Goal: Task Accomplishment & Management: Complete application form

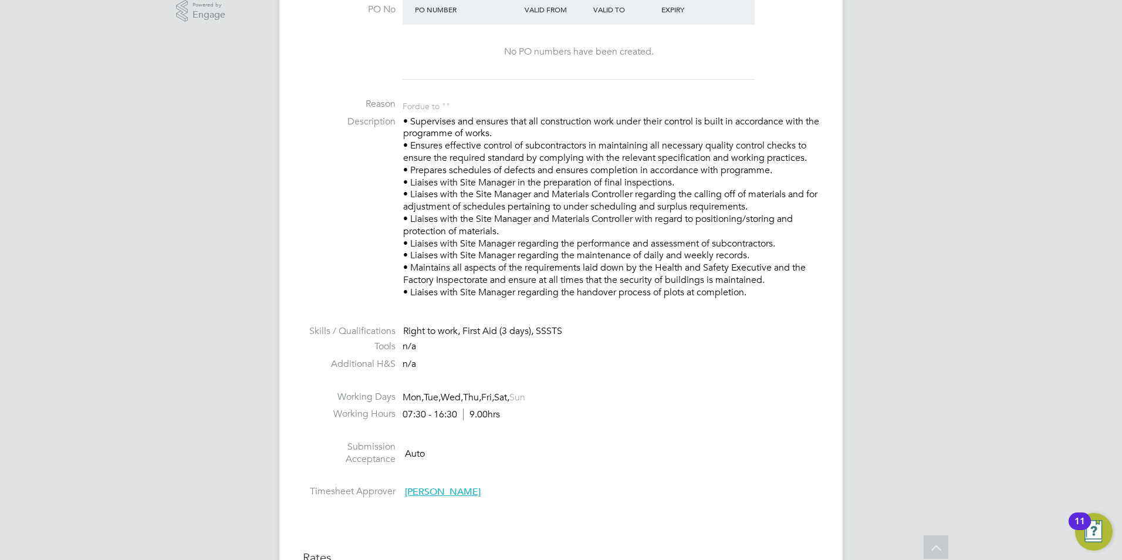
scroll to position [646, 0]
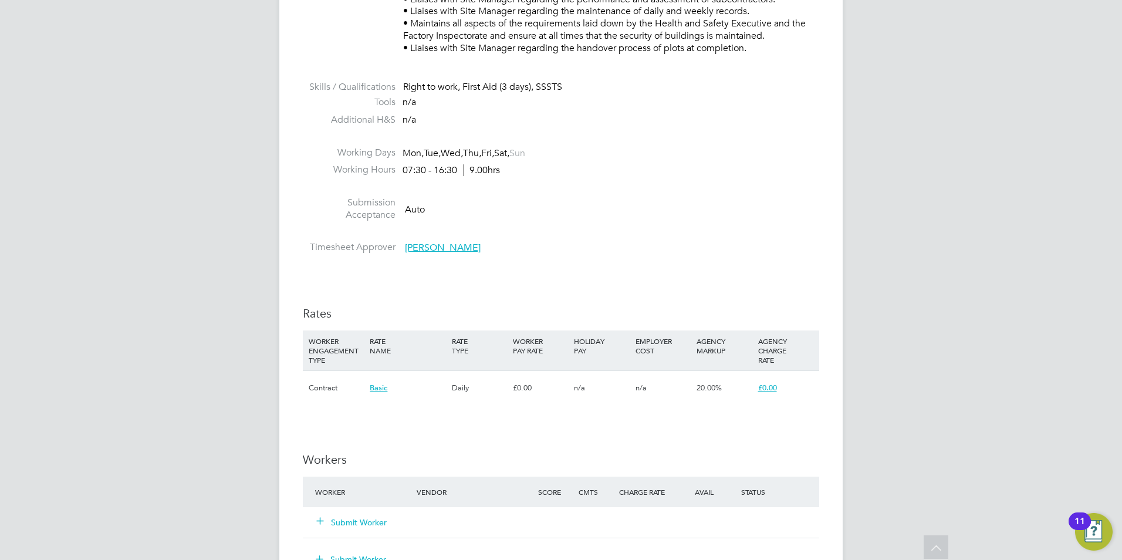
click at [691, 243] on li "Timesheet Approver [PERSON_NAME]" at bounding box center [561, 250] width 517 height 18
drag, startPoint x: 725, startPoint y: 389, endPoint x: 705, endPoint y: 376, distance: 23.5
click at [705, 376] on div "20.00%" at bounding box center [724, 388] width 61 height 34
drag, startPoint x: 705, startPoint y: 376, endPoint x: 701, endPoint y: 227, distance: 149.8
click at [701, 227] on li at bounding box center [561, 233] width 517 height 15
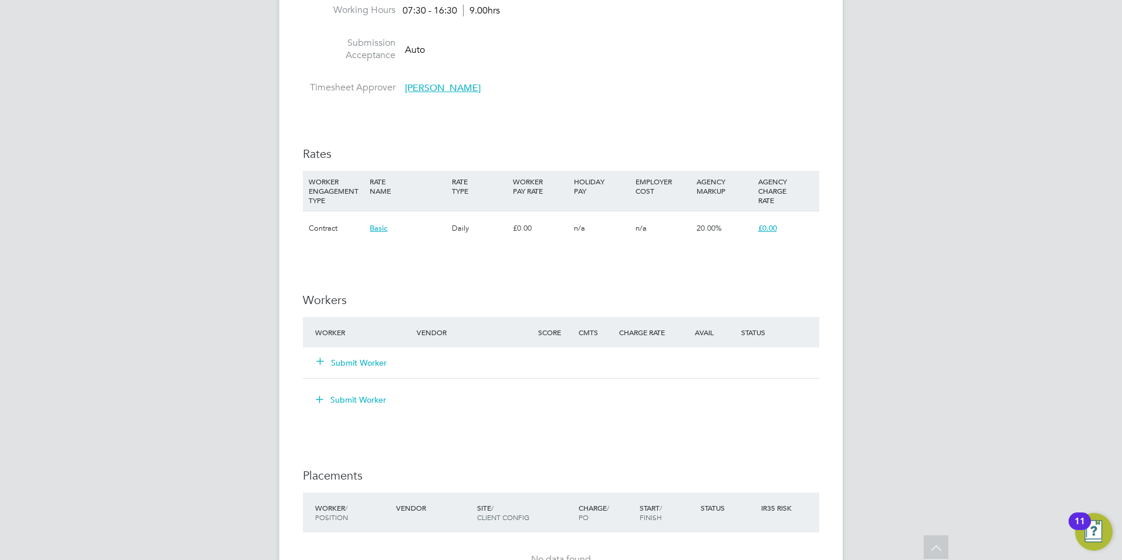
scroll to position [822, 0]
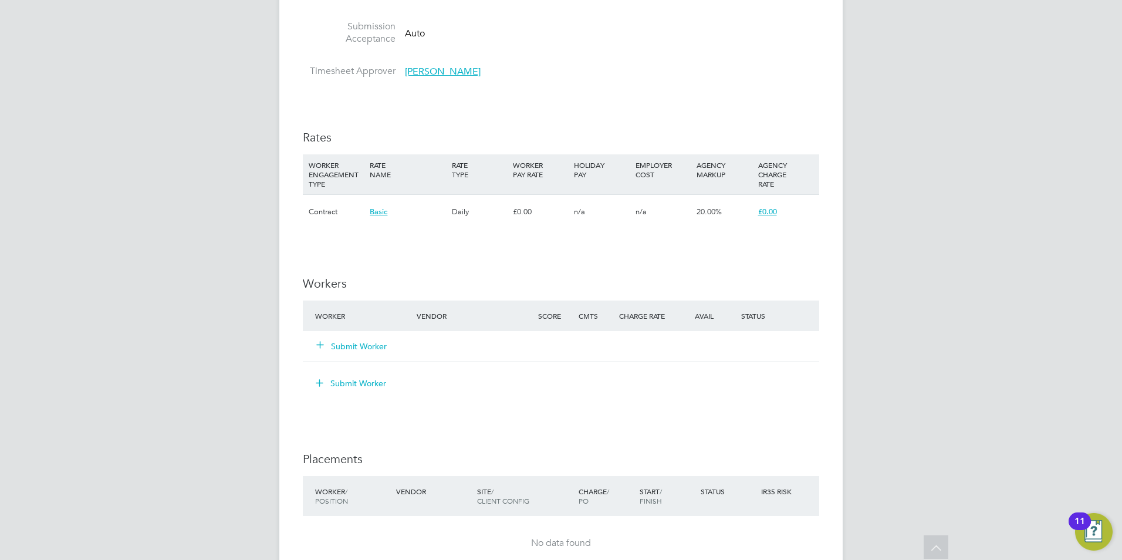
click at [460, 208] on div "Daily" at bounding box center [479, 212] width 61 height 34
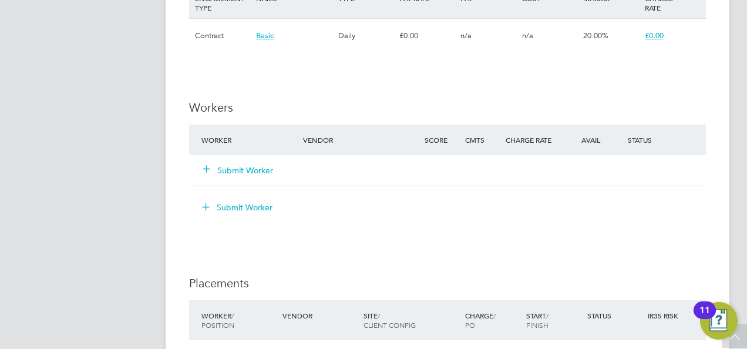
scroll to position [0, 0]
drag, startPoint x: 234, startPoint y: 174, endPoint x: 215, endPoint y: 173, distance: 18.2
click at [234, 174] on button "Submit Worker" at bounding box center [238, 170] width 70 height 12
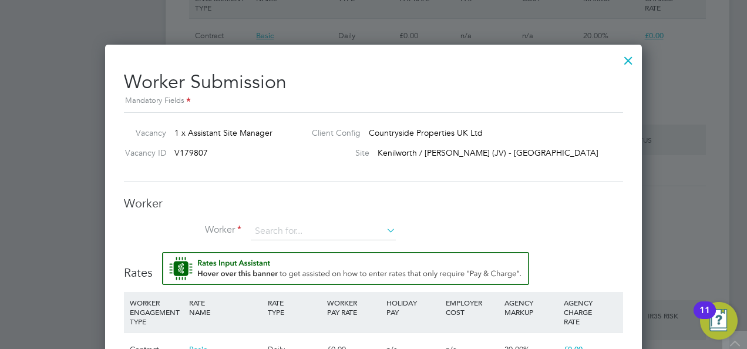
scroll to position [1174, 0]
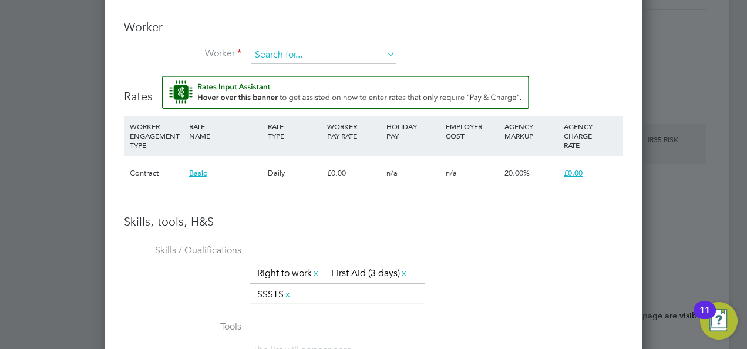
click at [299, 48] on input at bounding box center [323, 55] width 145 height 18
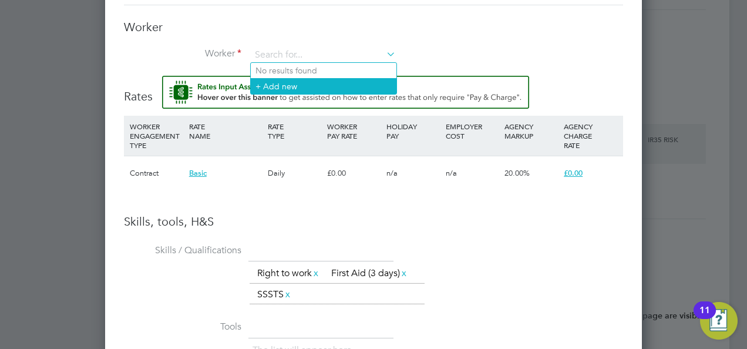
click at [310, 82] on li "+ Add new" at bounding box center [324, 86] width 146 height 16
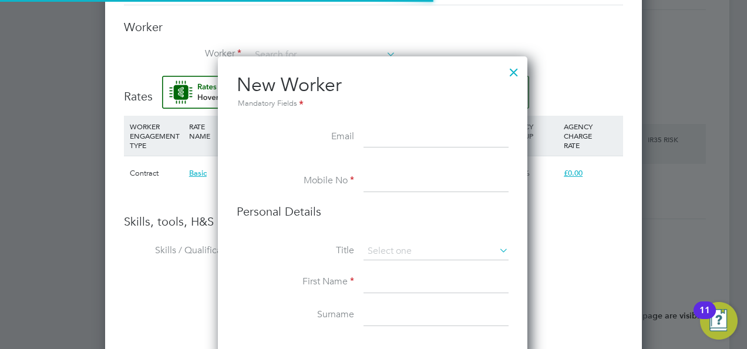
scroll to position [6, 6]
click at [378, 189] on input at bounding box center [435, 181] width 145 height 21
paste input "504642"
type input "504642"
drag, startPoint x: 417, startPoint y: 185, endPoint x: 299, endPoint y: 184, distance: 117.4
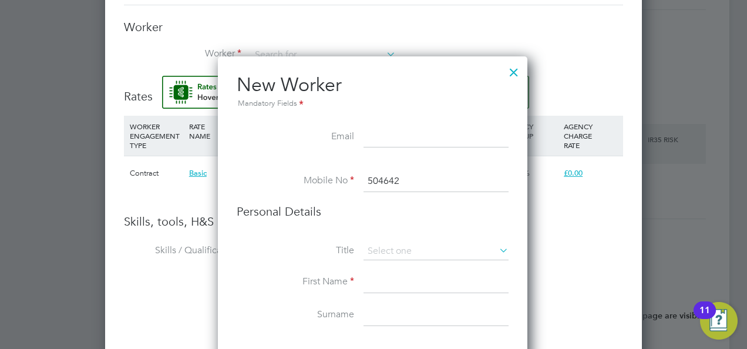
click at [299, 184] on li "Mobile No 504642" at bounding box center [373, 187] width 272 height 33
click at [399, 285] on input at bounding box center [435, 282] width 145 height 21
type input "[PERSON_NAME]"
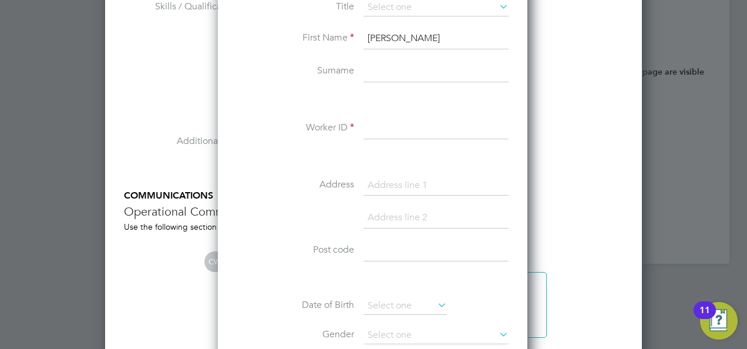
paste input "504642"
type input "504642"
click at [410, 62] on input at bounding box center [435, 71] width 145 height 21
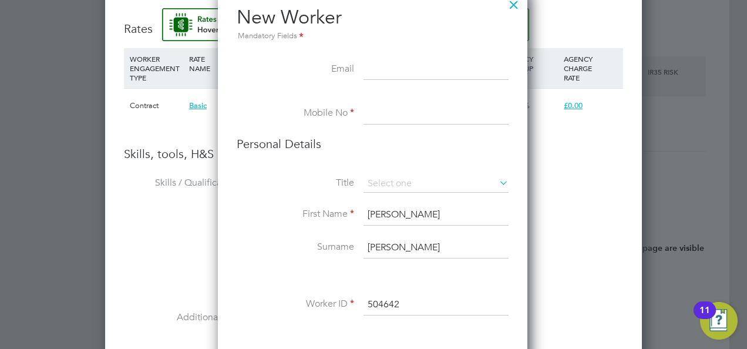
type input "[PERSON_NAME]"
click at [400, 108] on input at bounding box center [435, 113] width 145 height 21
paste input "07794 222678"
type input "07794 222678"
click at [434, 151] on li "Personal Details" at bounding box center [373, 155] width 272 height 39
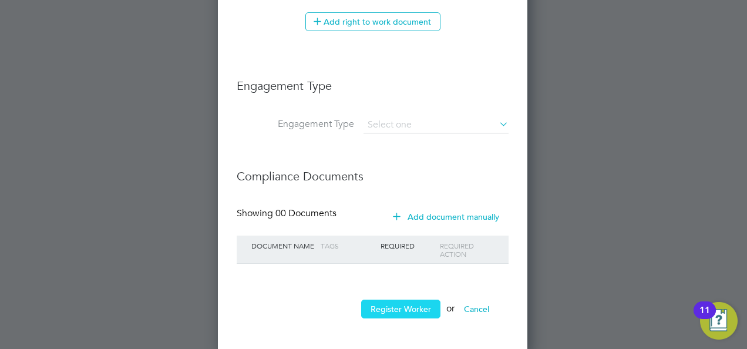
click at [396, 302] on button "Register Worker" at bounding box center [400, 308] width 79 height 19
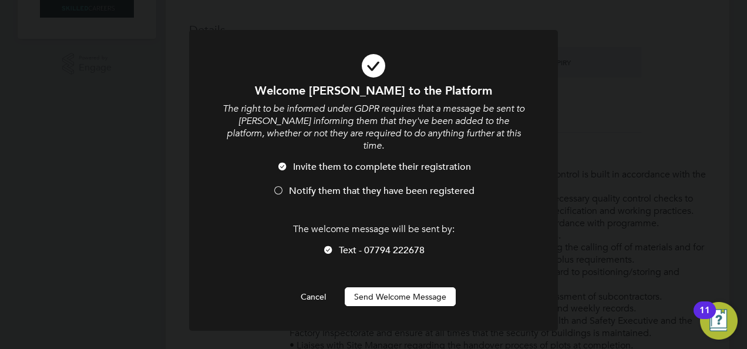
click at [397, 287] on button "Send Welcome Message" at bounding box center [400, 296] width 111 height 19
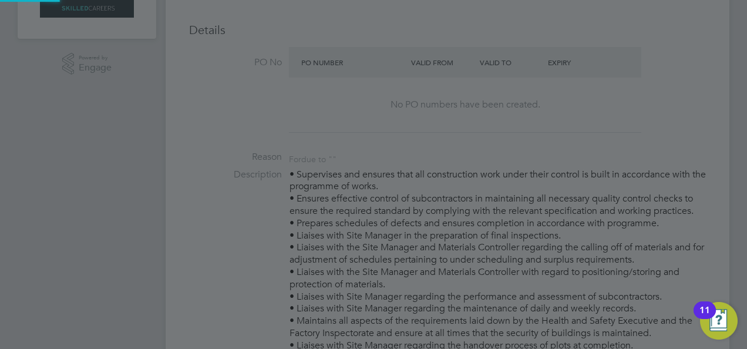
type input "[PERSON_NAME] (504642)"
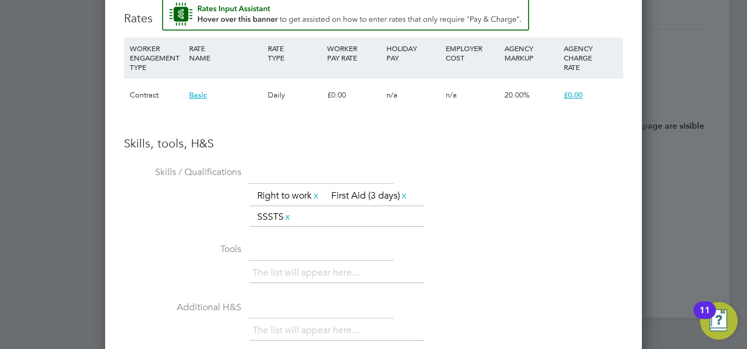
click at [330, 92] on div "£0.00" at bounding box center [353, 95] width 59 height 34
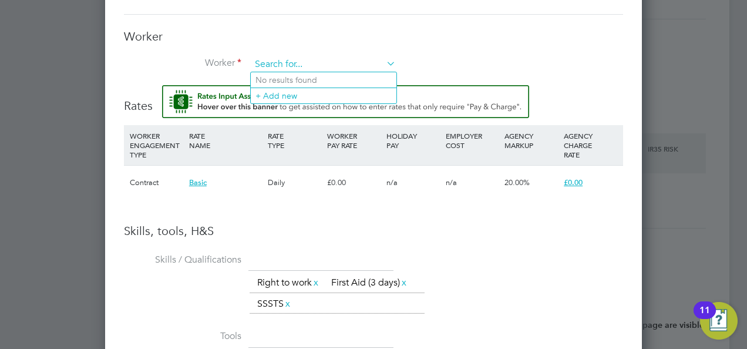
click at [364, 61] on input at bounding box center [323, 65] width 145 height 18
paste input "07794 222678"
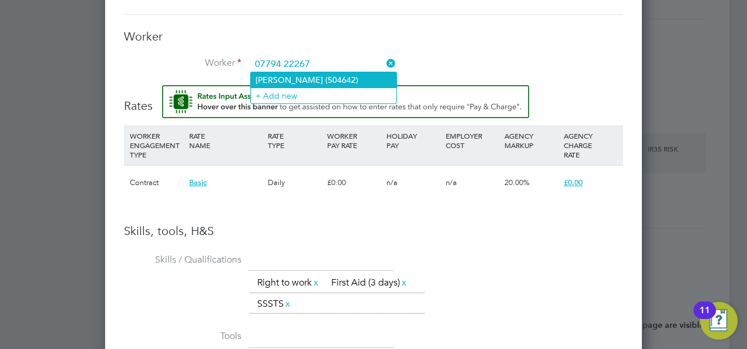
click at [326, 80] on li "[PERSON_NAME] (504642)" at bounding box center [324, 79] width 146 height 15
type input "[PERSON_NAME] (504642)"
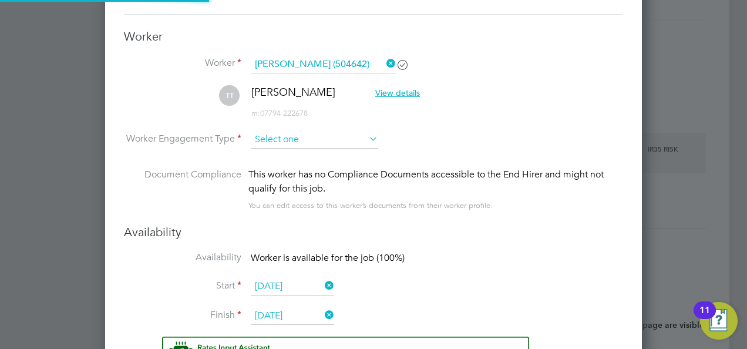
click at [372, 121] on li "TT [PERSON_NAME] View details m: 07794 222678" at bounding box center [373, 108] width 499 height 46
click at [309, 136] on input at bounding box center [314, 140] width 127 height 18
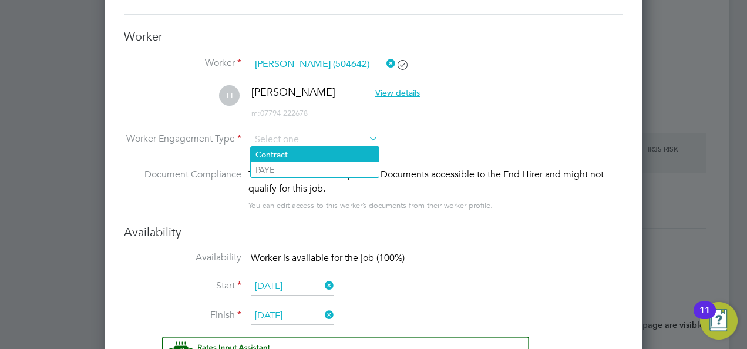
click at [306, 155] on li "Contract" at bounding box center [315, 154] width 128 height 15
type input "Contract"
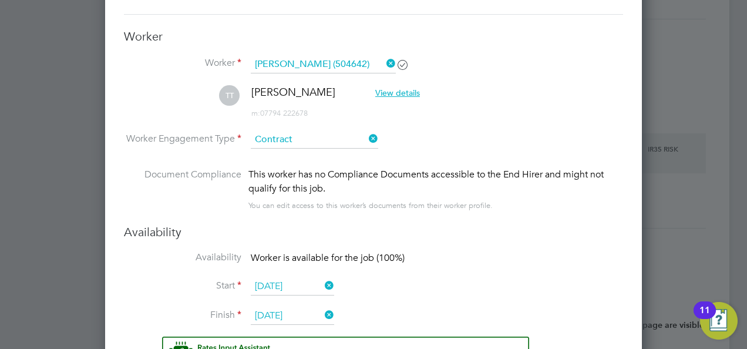
click at [447, 171] on div "This worker has no Compliance Documents accessible to the End Hirer and might n…" at bounding box center [435, 181] width 375 height 28
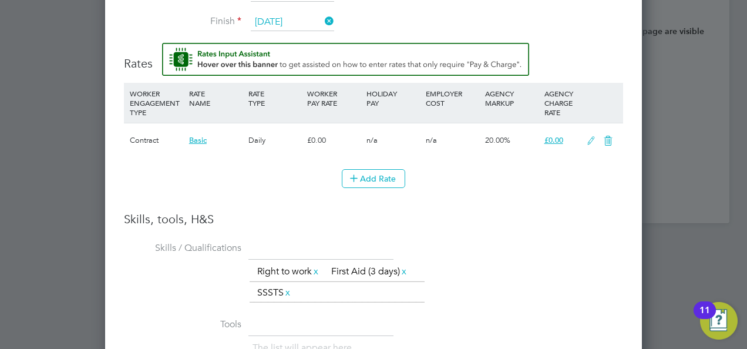
click at [591, 140] on icon at bounding box center [591, 140] width 15 height 9
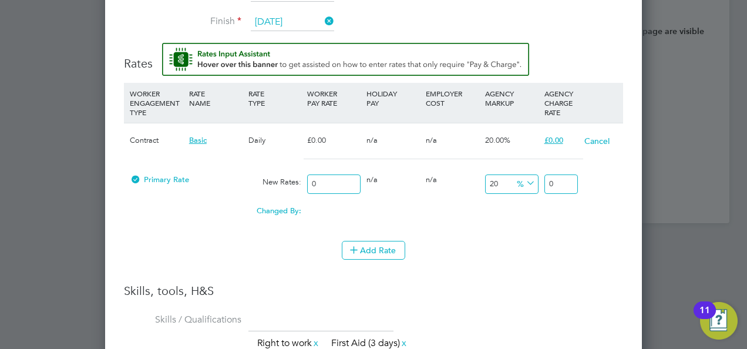
click at [330, 180] on input "0" at bounding box center [333, 183] width 53 height 19
type input "2"
type input "2.4"
type input "25"
type input "30"
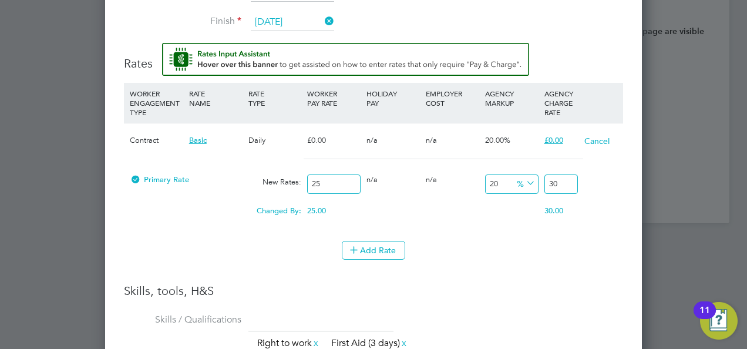
type input "250"
type input "300"
type input "250"
click at [528, 223] on div "Changed By: 250.00 0.00 0.00 0.00 50 300.00" at bounding box center [373, 214] width 499 height 29
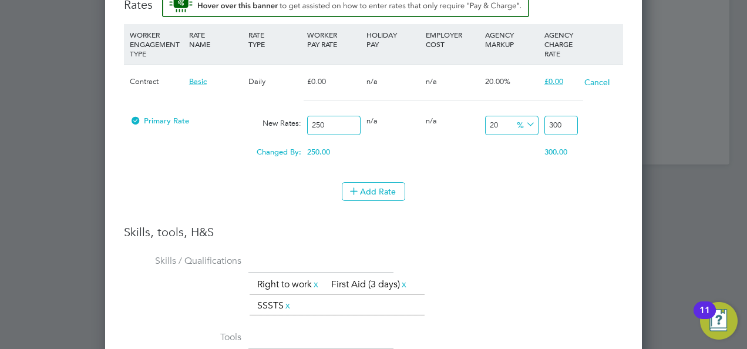
click at [527, 257] on li "Skills / Qualifications The list will appear here... Right to work x First Aid …" at bounding box center [373, 289] width 499 height 76
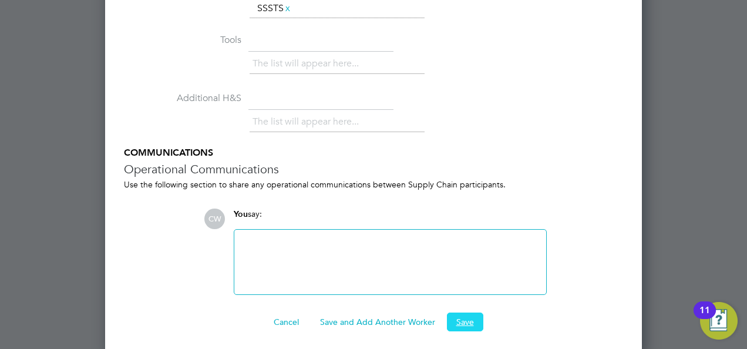
click at [464, 312] on button "Save" at bounding box center [465, 321] width 36 height 19
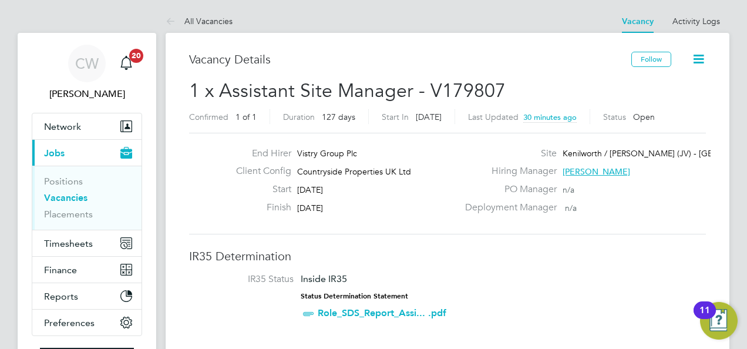
click at [700, 58] on icon at bounding box center [698, 59] width 15 height 15
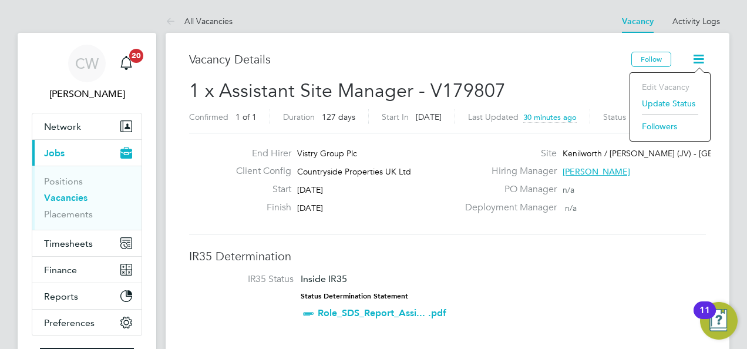
click at [468, 87] on span "1 x Assistant Site Manager - V179807" at bounding box center [347, 90] width 316 height 23
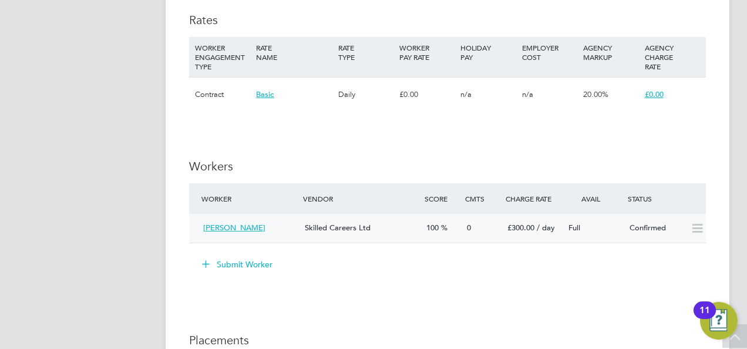
drag, startPoint x: 690, startPoint y: 224, endPoint x: 692, endPoint y: 231, distance: 8.0
click at [690, 226] on icon at bounding box center [697, 228] width 15 height 9
click at [693, 232] on icon at bounding box center [697, 228] width 15 height 9
click at [695, 231] on icon at bounding box center [697, 228] width 15 height 9
click at [253, 227] on span "[PERSON_NAME]" at bounding box center [234, 228] width 62 height 10
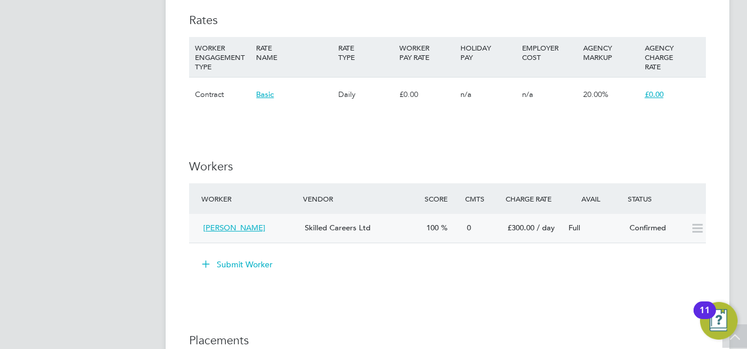
click at [696, 229] on icon at bounding box center [697, 228] width 15 height 9
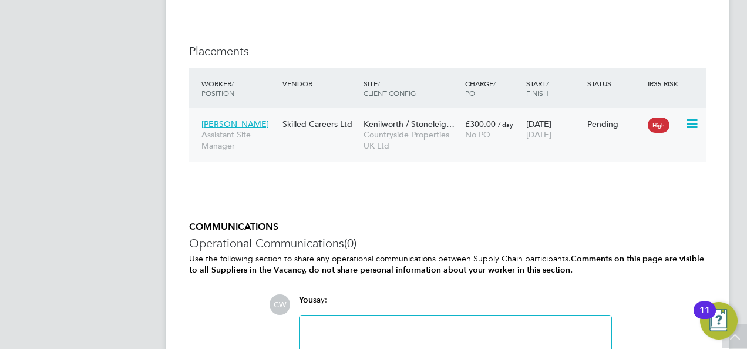
click at [695, 119] on icon at bounding box center [691, 124] width 12 height 14
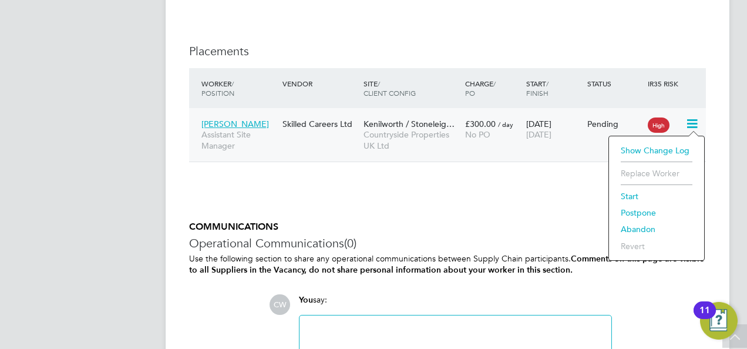
click at [663, 195] on li "Start" at bounding box center [656, 196] width 83 height 16
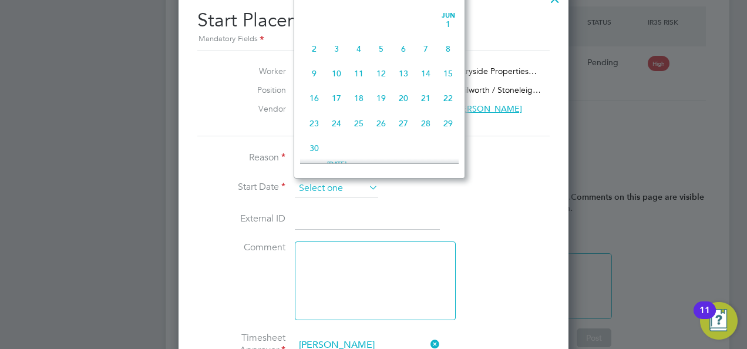
click at [357, 190] on input at bounding box center [336, 189] width 83 height 18
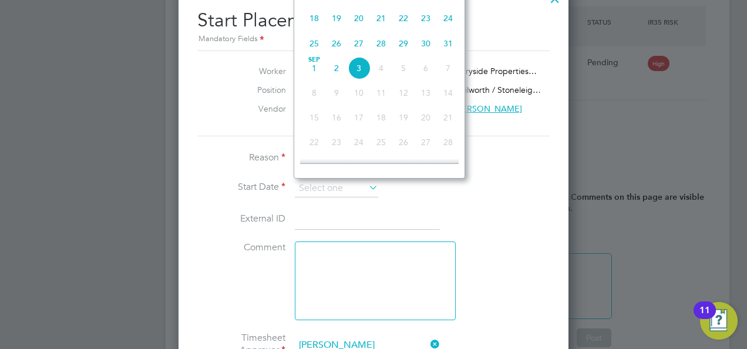
click at [360, 46] on span "27" at bounding box center [359, 43] width 22 height 22
type input "[DATE]"
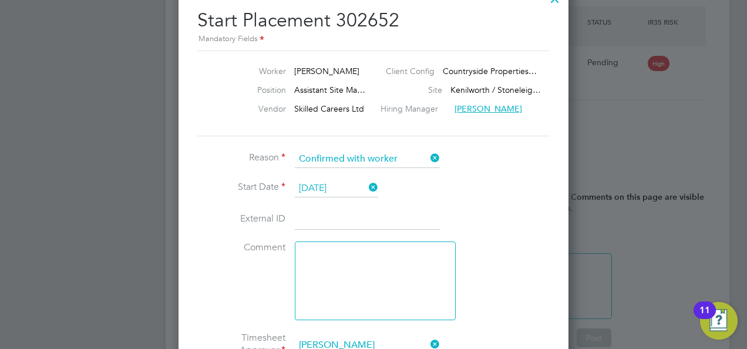
click at [499, 209] on li "External ID" at bounding box center [373, 225] width 352 height 33
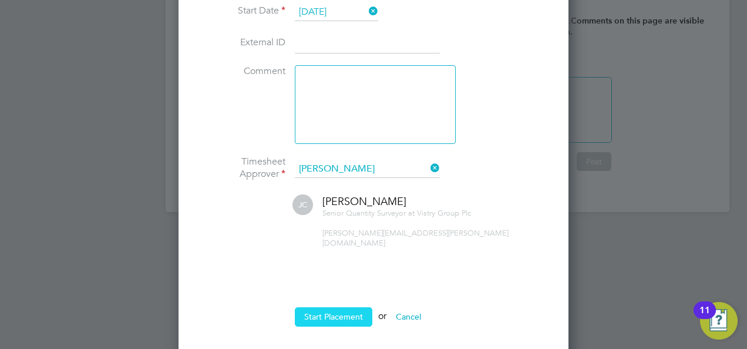
click at [335, 307] on button "Start Placement" at bounding box center [333, 316] width 77 height 19
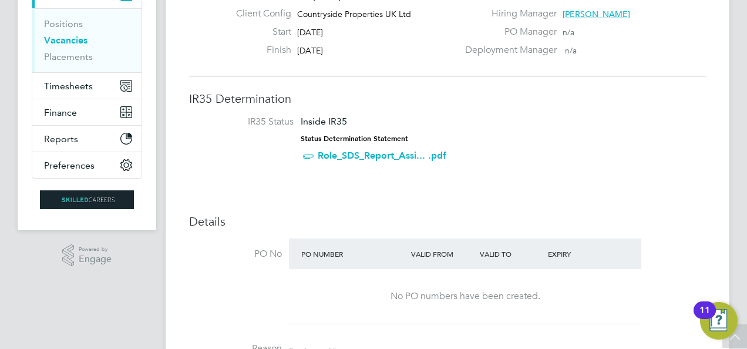
scroll to position [117, 0]
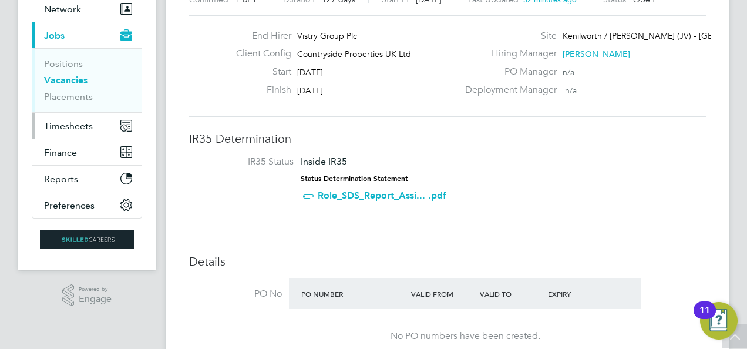
click at [73, 124] on span "Timesheets" at bounding box center [68, 125] width 49 height 11
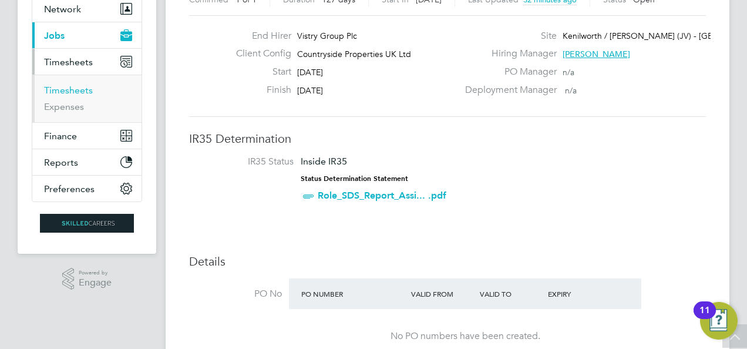
click at [80, 93] on link "Timesheets" at bounding box center [68, 90] width 49 height 11
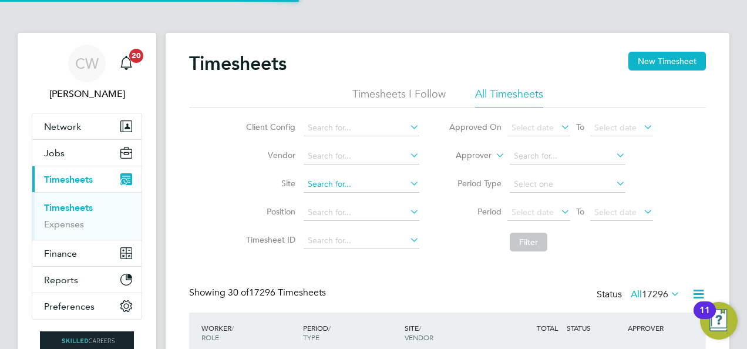
scroll to position [6, 6]
click at [373, 180] on input at bounding box center [362, 184] width 116 height 16
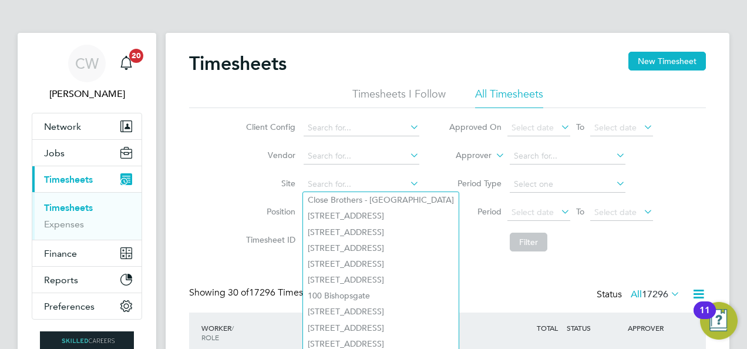
click at [643, 73] on div "Timesheets New Timesheet" at bounding box center [447, 69] width 517 height 35
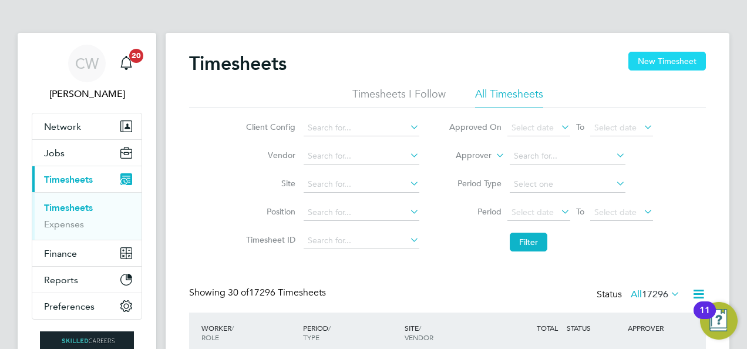
click at [649, 66] on button "New Timesheet" at bounding box center [666, 61] width 77 height 19
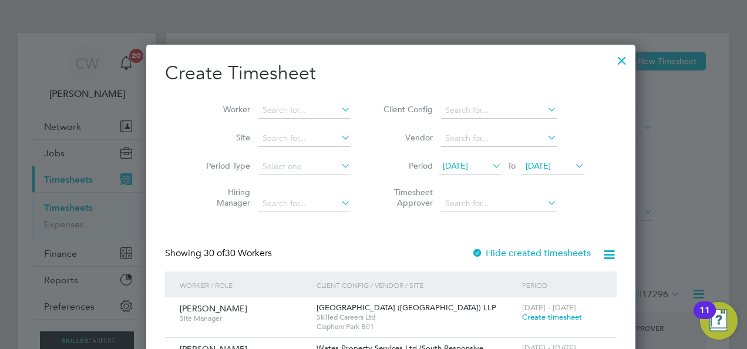
click at [490, 166] on icon at bounding box center [490, 165] width 0 height 16
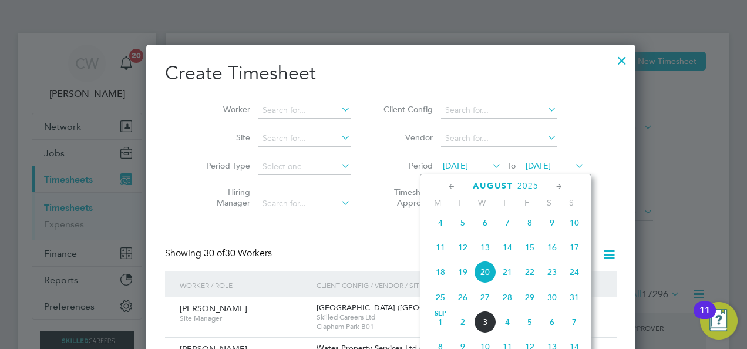
click at [435, 299] on span "25" at bounding box center [440, 297] width 22 height 22
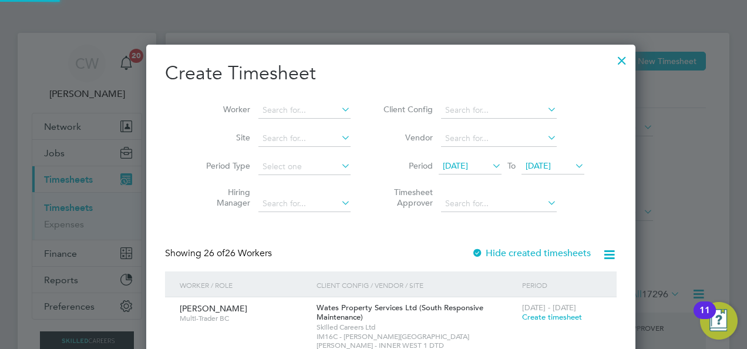
click at [525, 163] on span "[DATE]" at bounding box center [537, 165] width 25 height 11
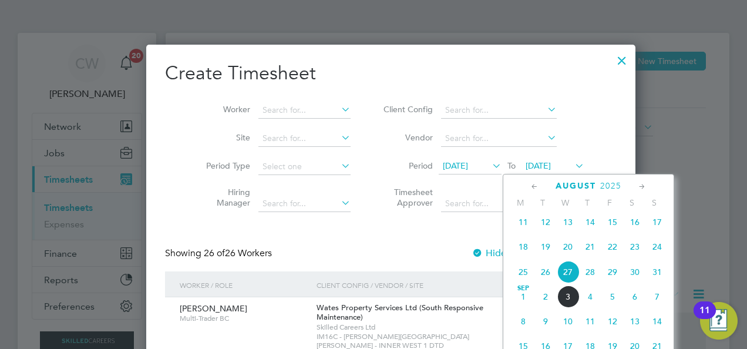
click at [659, 278] on span "31" at bounding box center [657, 272] width 22 height 22
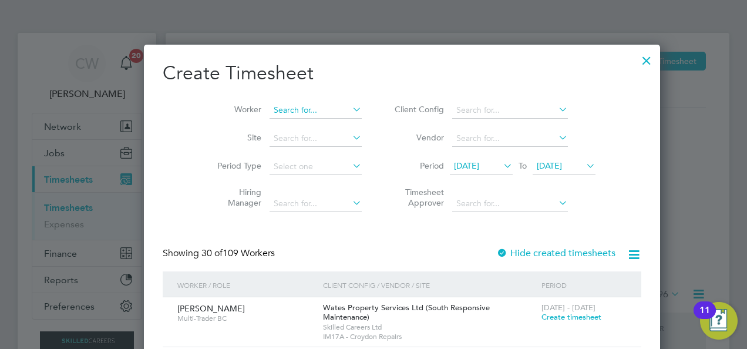
click at [281, 106] on input at bounding box center [315, 110] width 92 height 16
paste input "07794 222678"
click at [285, 126] on li "[PERSON_NAME]" at bounding box center [287, 125] width 93 height 15
type input "[PERSON_NAME]"
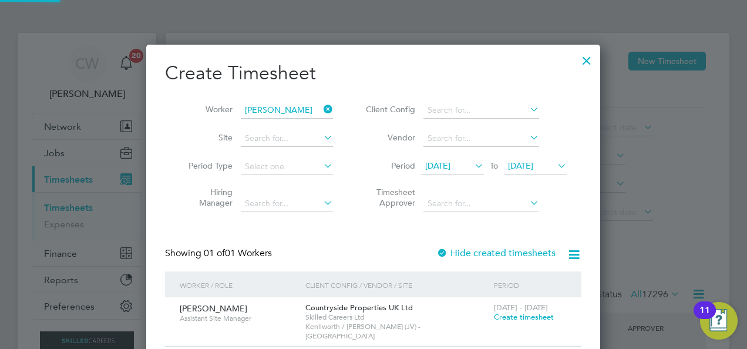
click at [331, 218] on div "Create Timesheet Worker [PERSON_NAME] Site Period Type Hiring Manager Client Co…" at bounding box center [373, 204] width 416 height 286
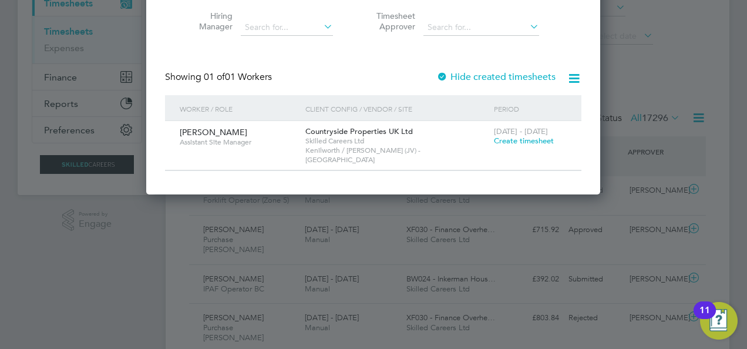
click at [520, 136] on span "Create timesheet" at bounding box center [524, 141] width 60 height 10
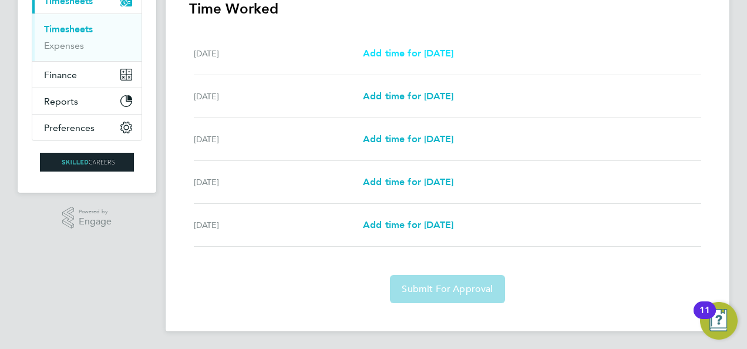
click at [419, 55] on span "Add time for [DATE]" at bounding box center [408, 53] width 90 height 11
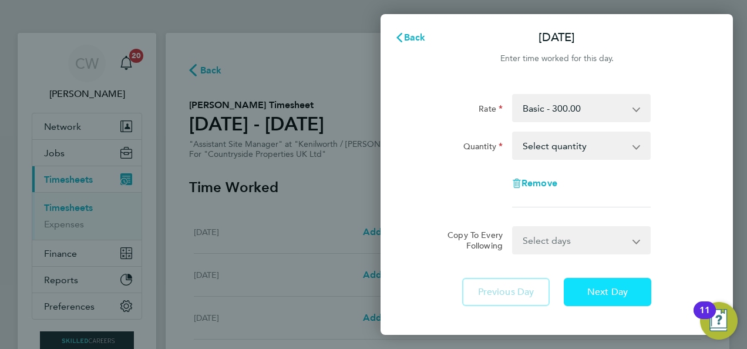
click at [600, 286] on span "Next Day" at bounding box center [607, 292] width 41 height 12
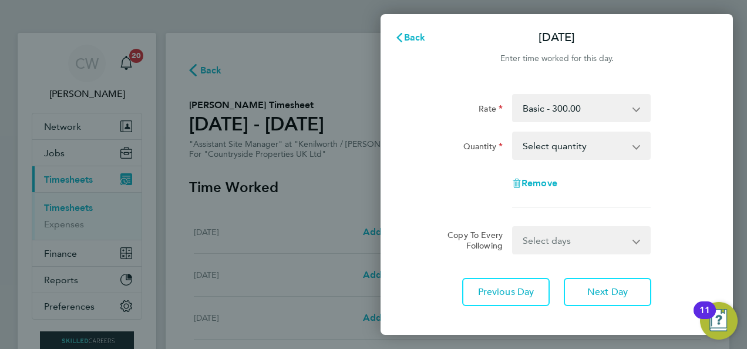
click at [601, 133] on select "Select quantity 0.5 1" at bounding box center [574, 146] width 122 height 26
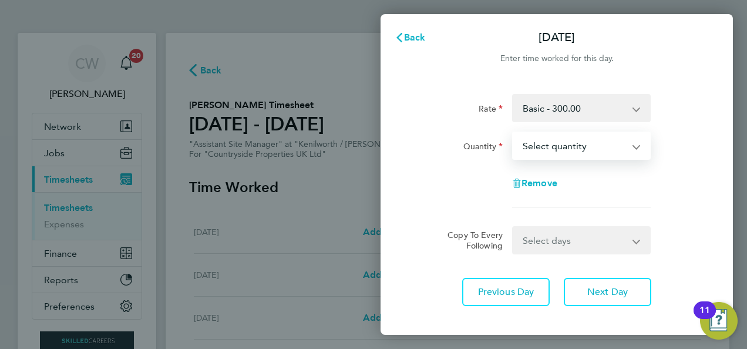
select select "1"
click at [513, 133] on select "Select quantity 0.5 1" at bounding box center [574, 146] width 122 height 26
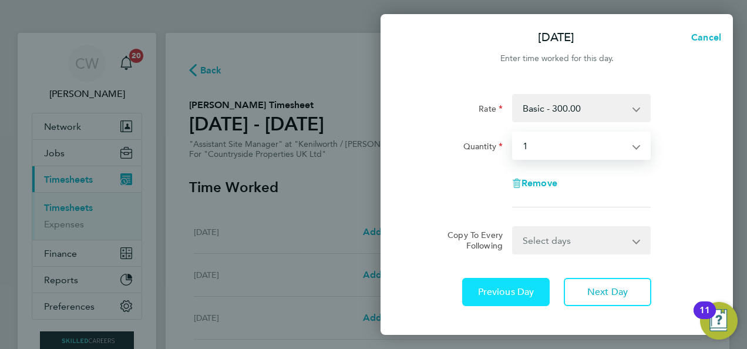
click at [515, 292] on span "Previous Day" at bounding box center [506, 292] width 56 height 12
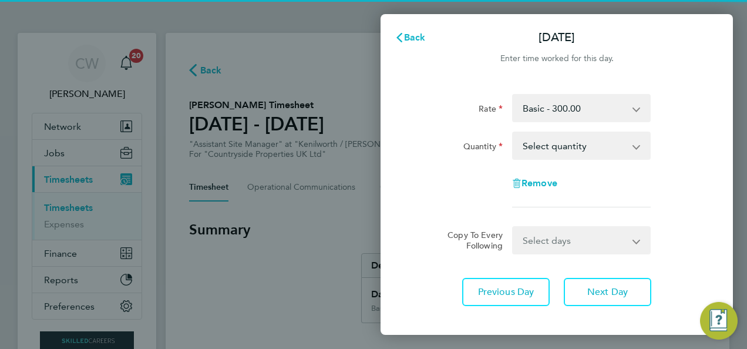
click at [567, 144] on select "Select quantity 0.5 1" at bounding box center [574, 146] width 122 height 26
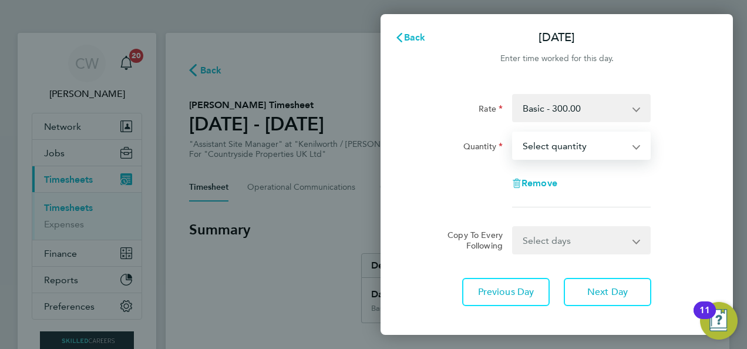
select select "1"
click at [513, 133] on select "Select quantity 0.5 1" at bounding box center [574, 146] width 122 height 26
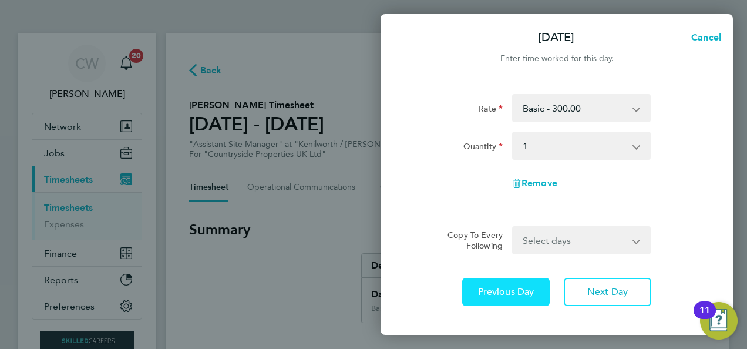
click at [498, 299] on button "Previous Day" at bounding box center [505, 292] width 87 height 28
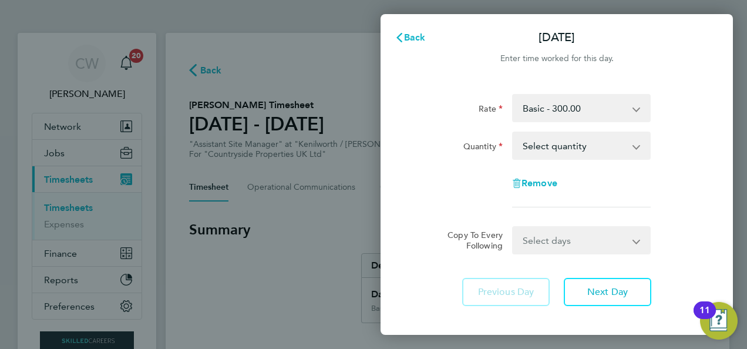
click at [566, 137] on select "Select quantity 0.5 1" at bounding box center [574, 146] width 122 height 26
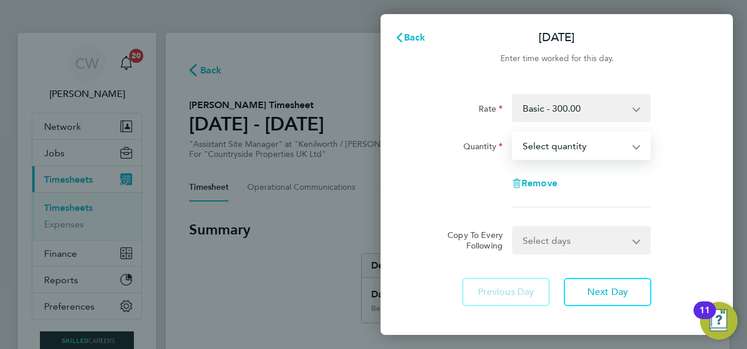
select select "1"
click at [513, 133] on select "Select quantity 0.5 1" at bounding box center [574, 146] width 122 height 26
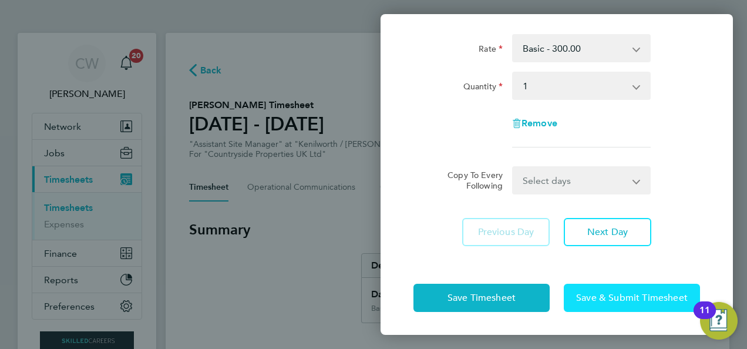
click at [589, 294] on span "Save & Submit Timesheet" at bounding box center [632, 298] width 112 height 12
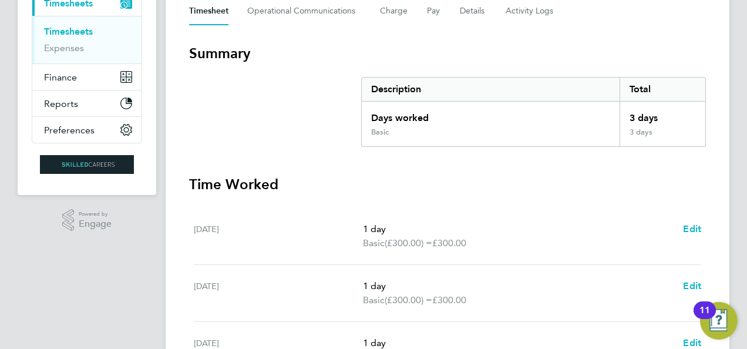
scroll to position [393, 0]
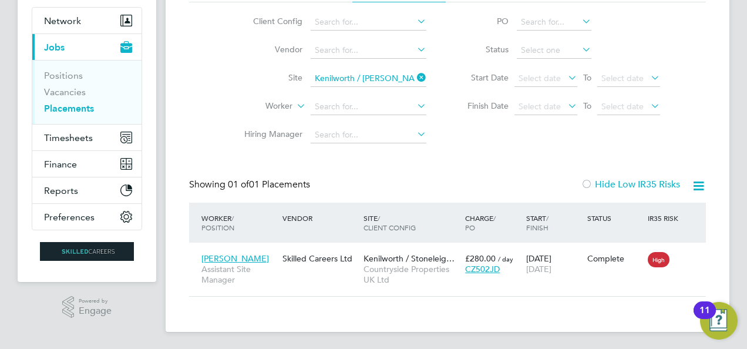
scroll to position [107, 0]
